Goal: Information Seeking & Learning: Learn about a topic

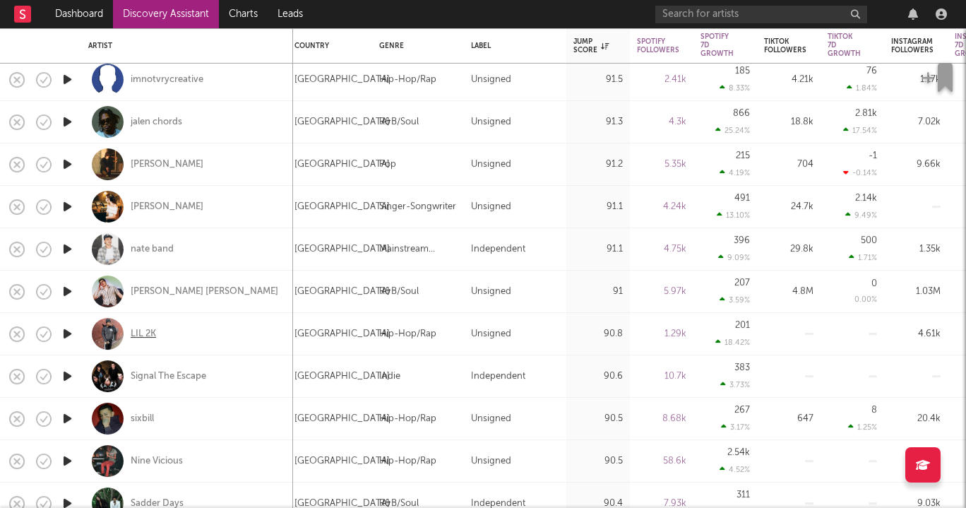
click at [155, 332] on div "LIL 2K" at bounding box center [143, 334] width 25 height 13
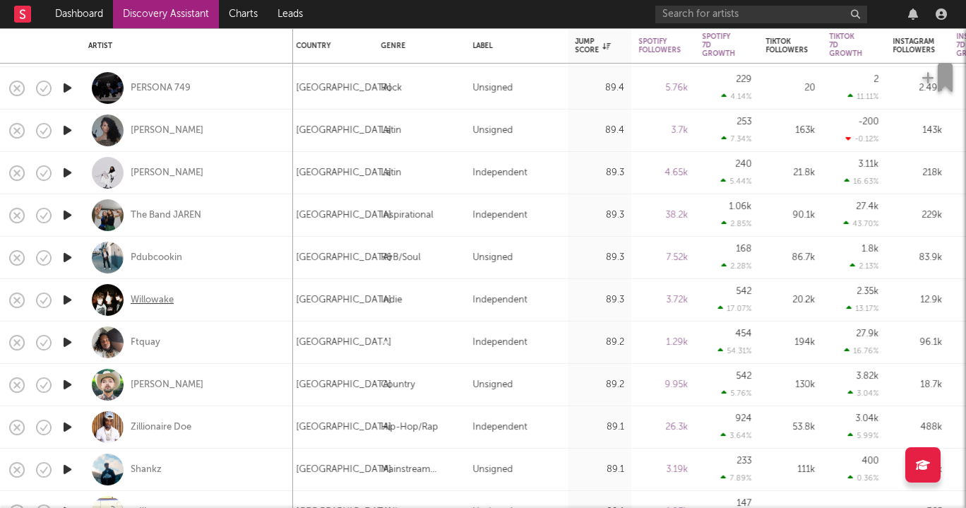
click at [169, 294] on div "Willowake" at bounding box center [152, 300] width 43 height 13
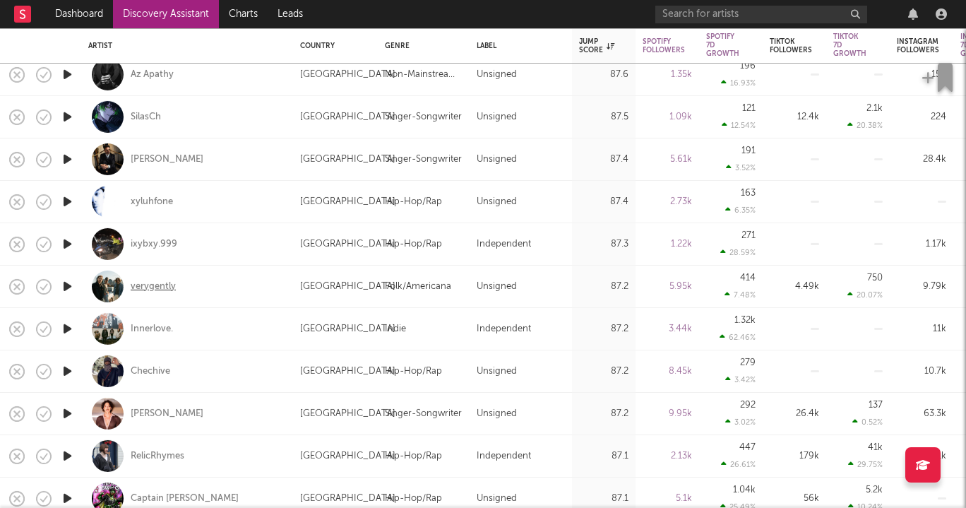
click at [148, 285] on div "verygently" at bounding box center [153, 286] width 45 height 13
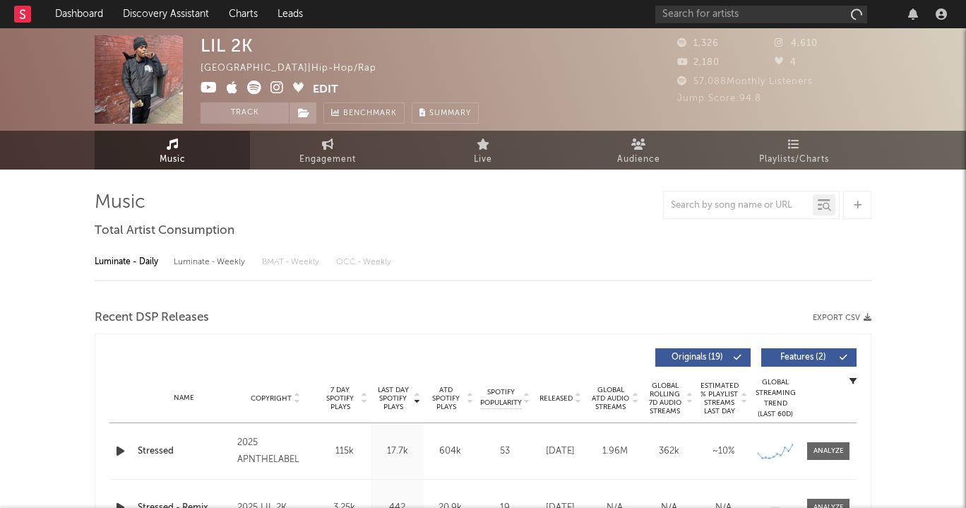
select select "6m"
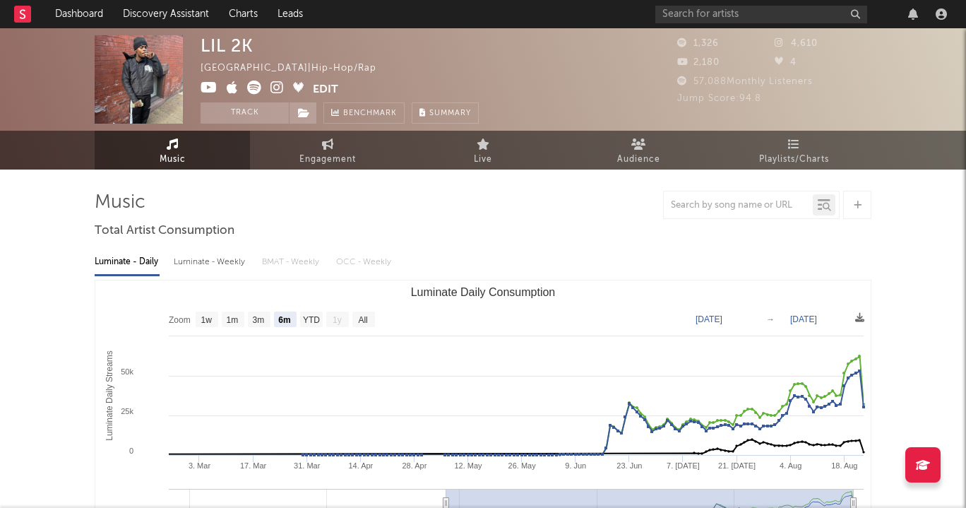
click at [274, 92] on icon at bounding box center [276, 87] width 13 height 14
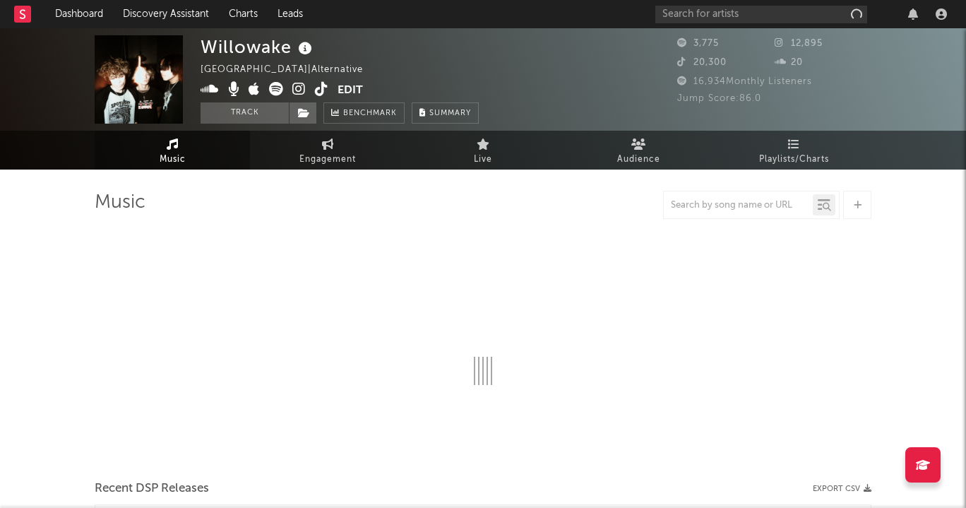
select select "1w"
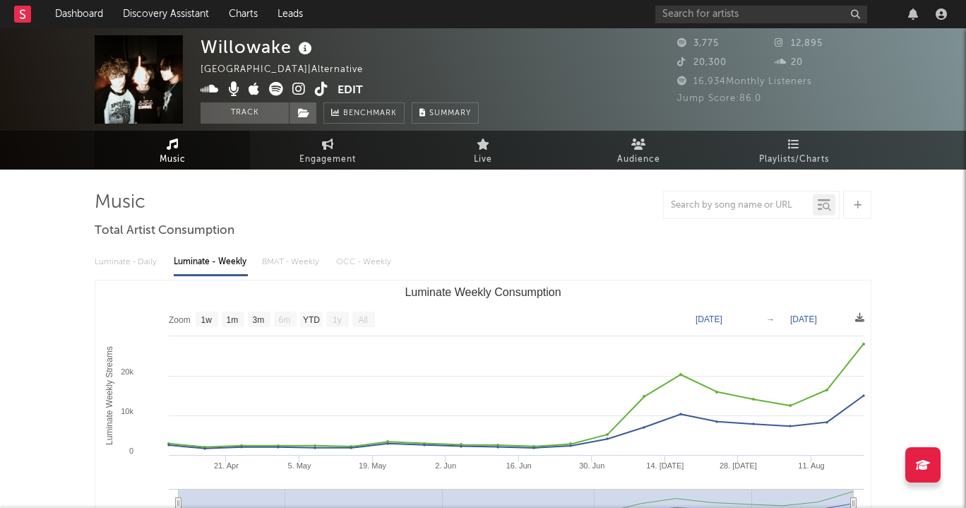
click at [298, 92] on icon at bounding box center [298, 89] width 13 height 14
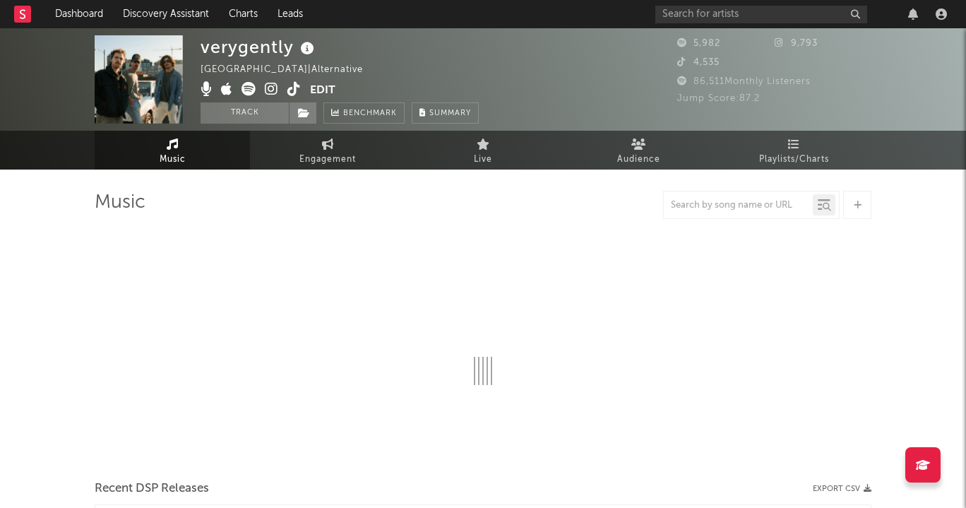
select select "6m"
